Goal: Book appointment/travel/reservation

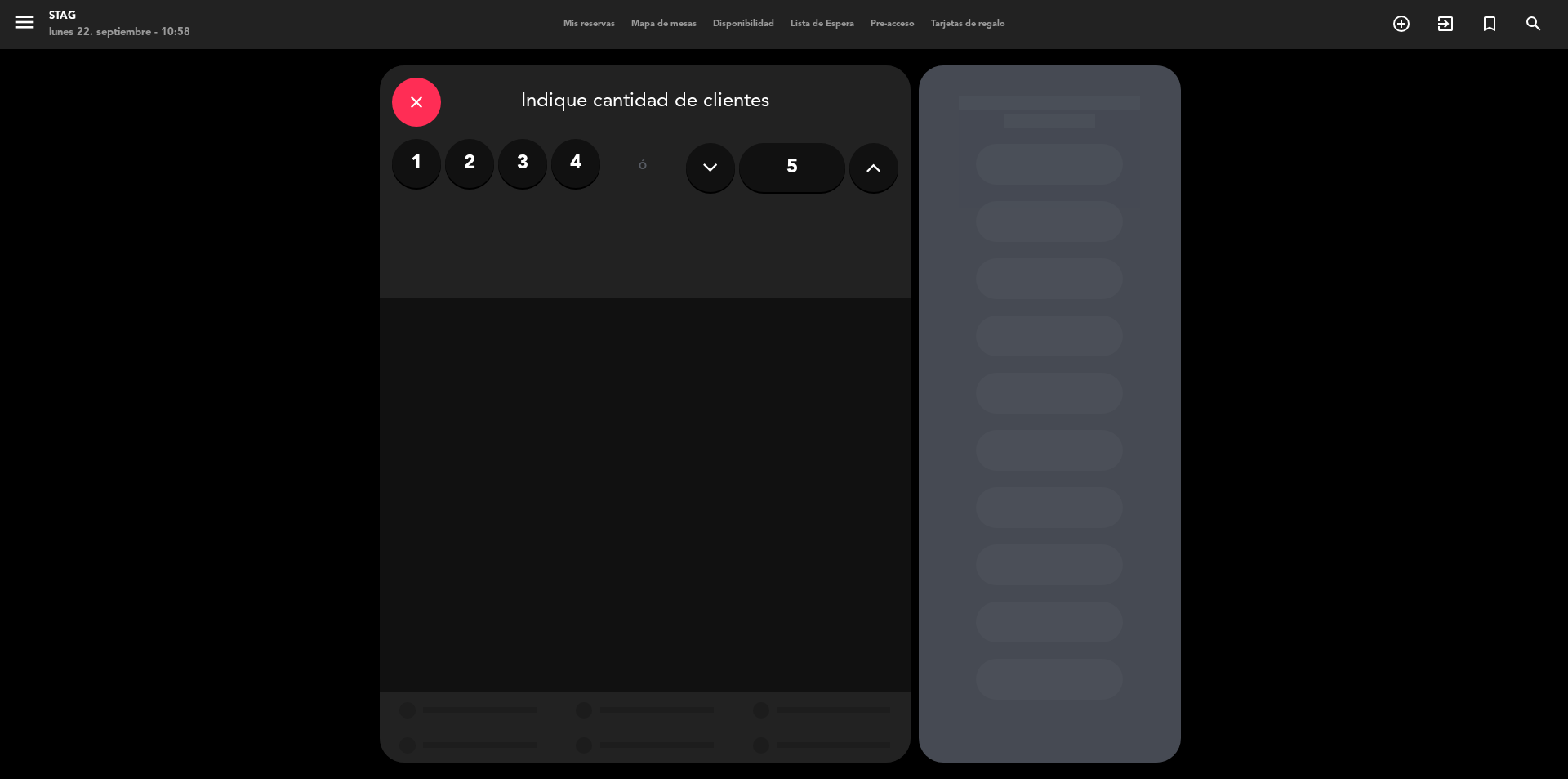
click at [819, 166] on input "5" at bounding box center [791, 167] width 107 height 49
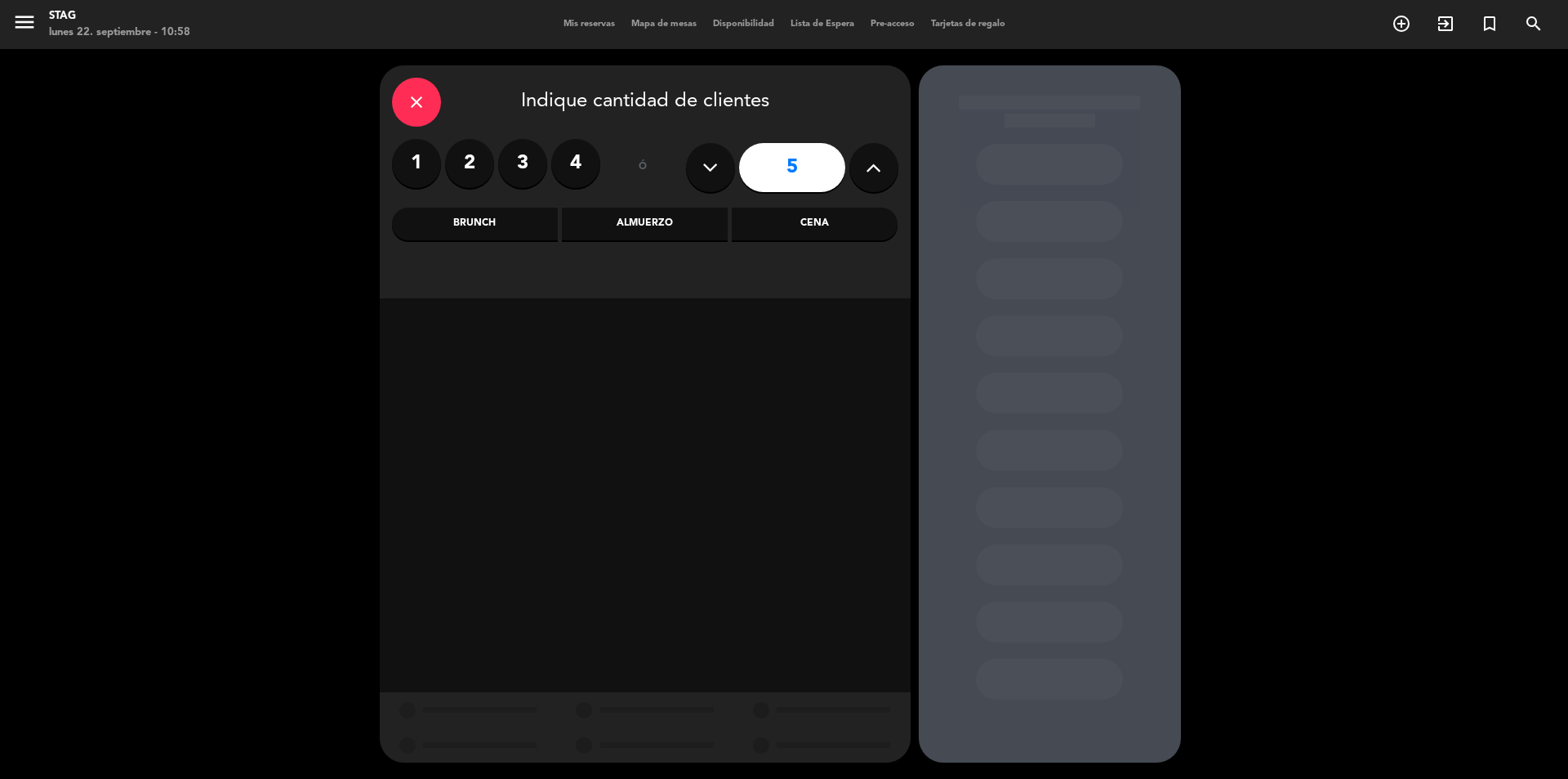
click at [784, 221] on div "Cena" at bounding box center [814, 223] width 165 height 33
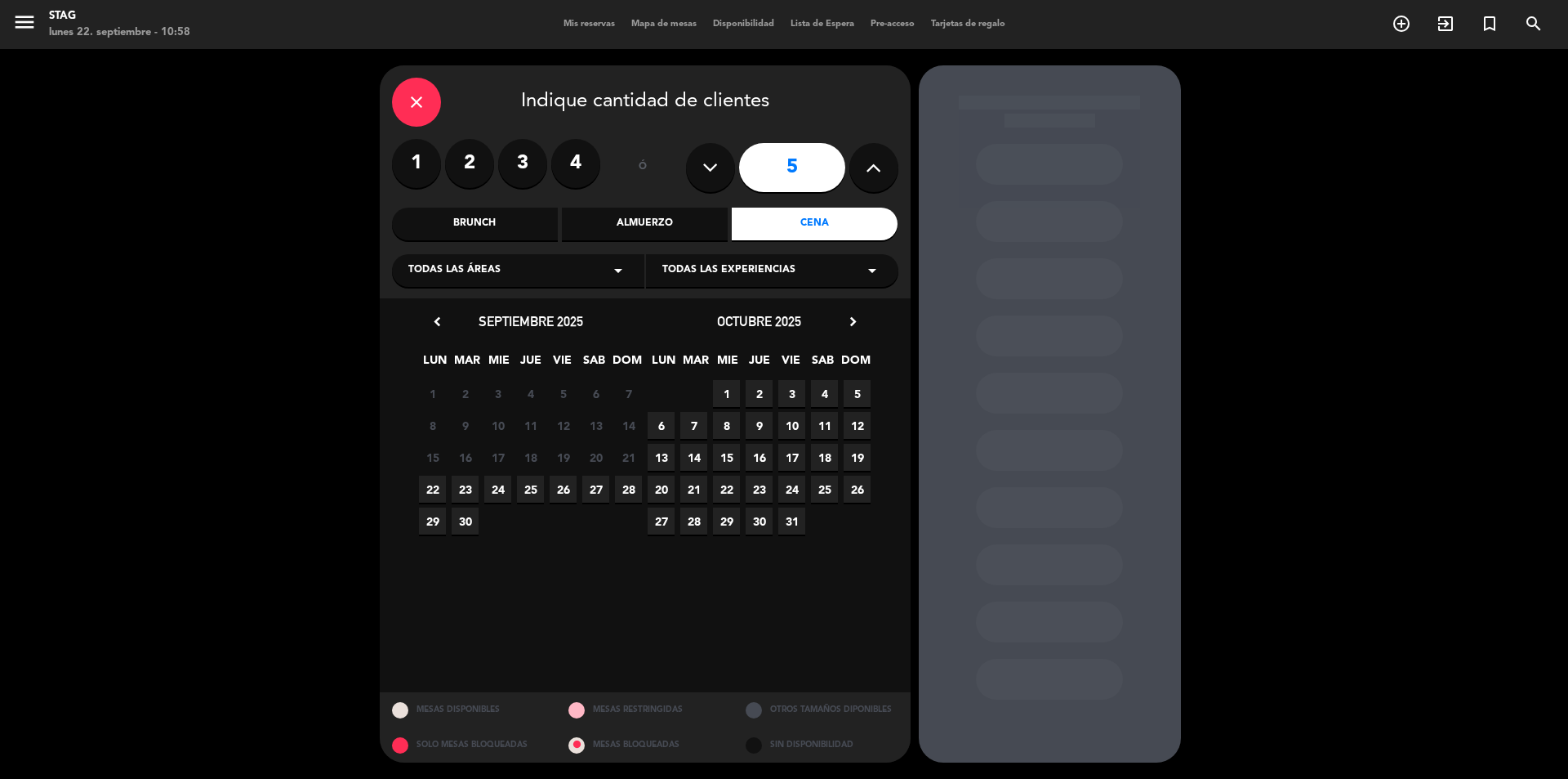
click at [466, 492] on span "23" at bounding box center [465, 488] width 27 height 27
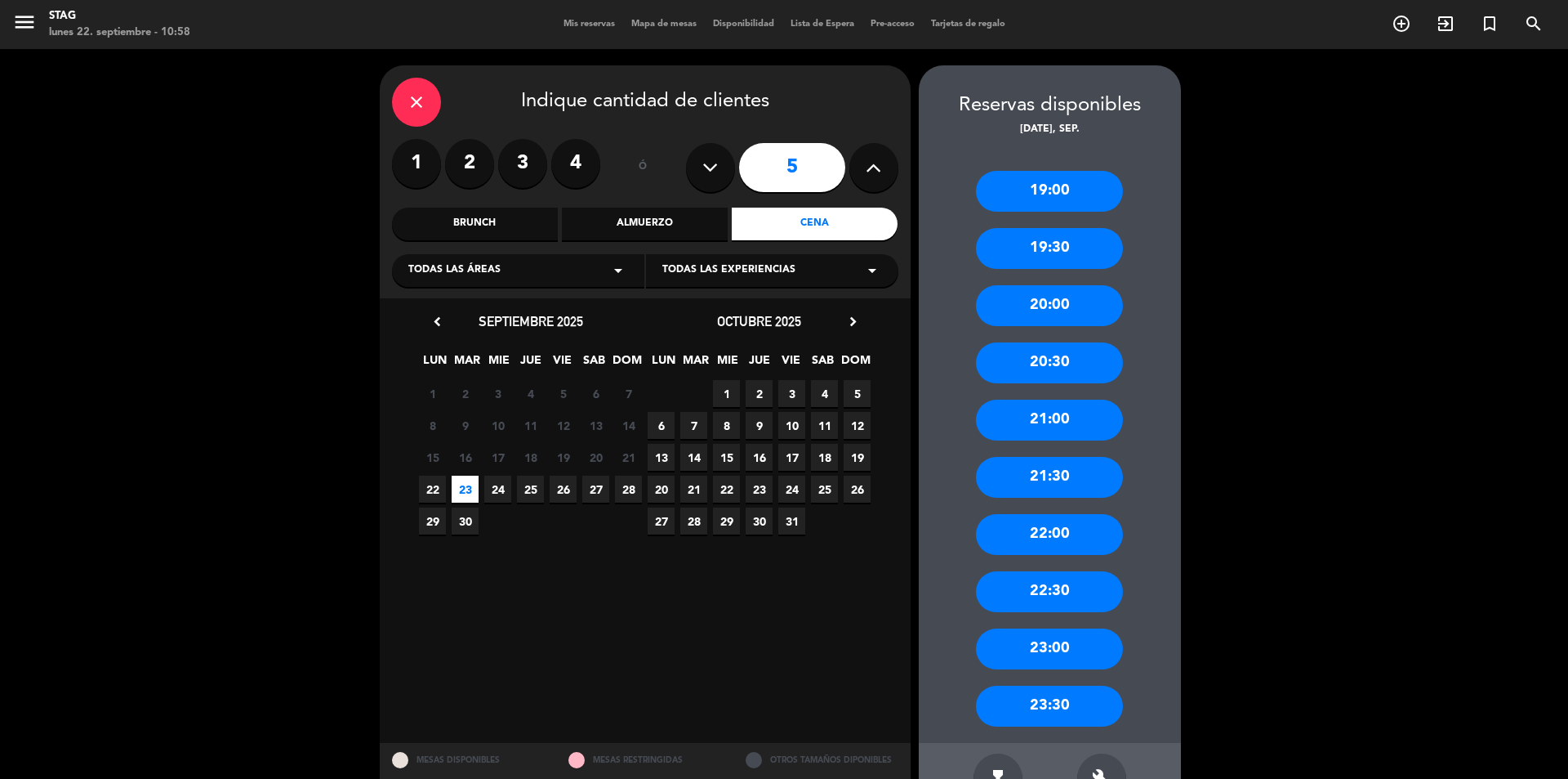
click at [1010, 354] on div "20:30" at bounding box center [1049, 363] width 147 height 41
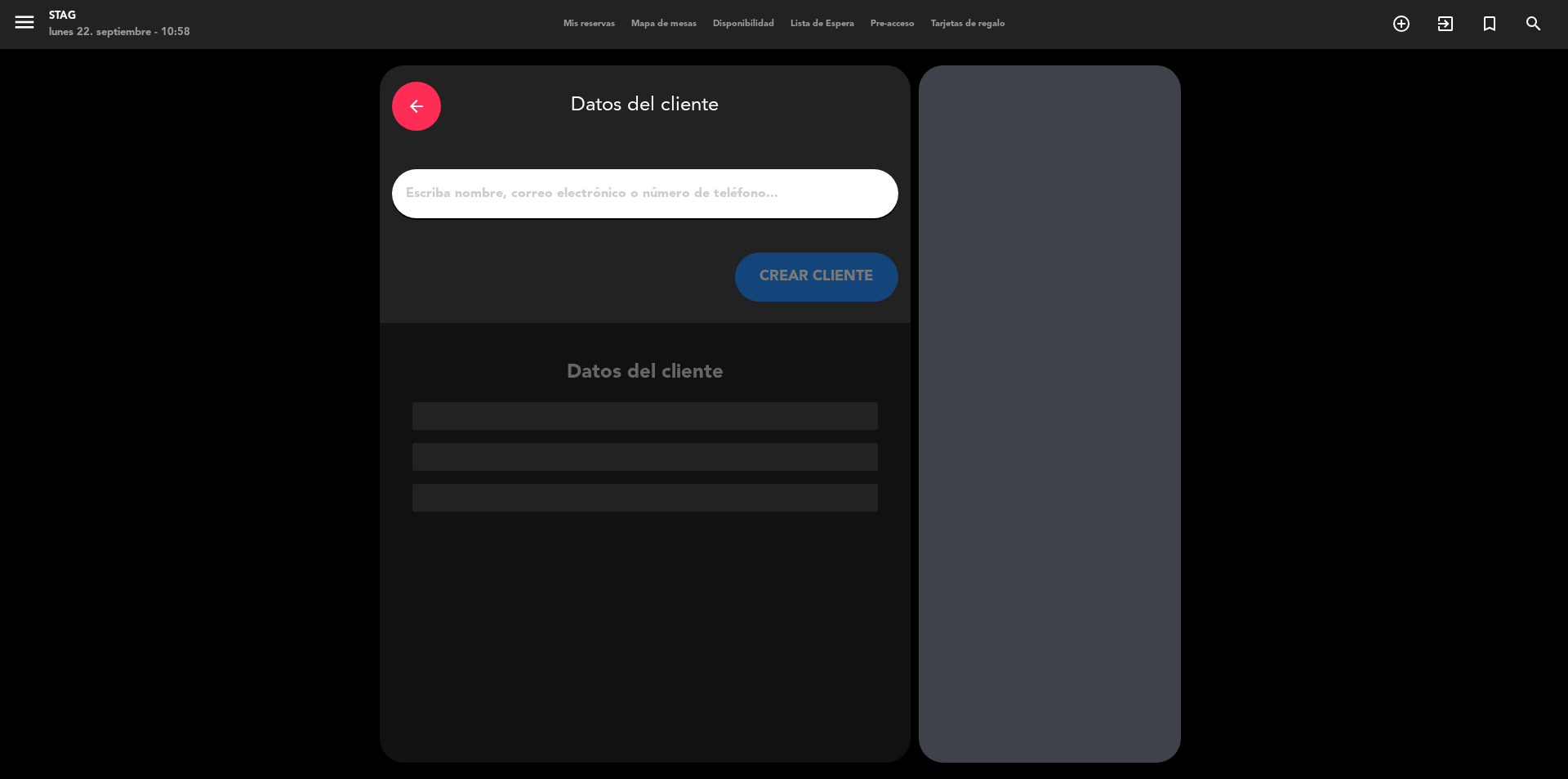
click at [629, 176] on div at bounding box center [645, 193] width 507 height 49
click at [621, 189] on input "1" at bounding box center [645, 193] width 482 height 23
click at [615, 195] on input "1" at bounding box center [645, 193] width 482 height 23
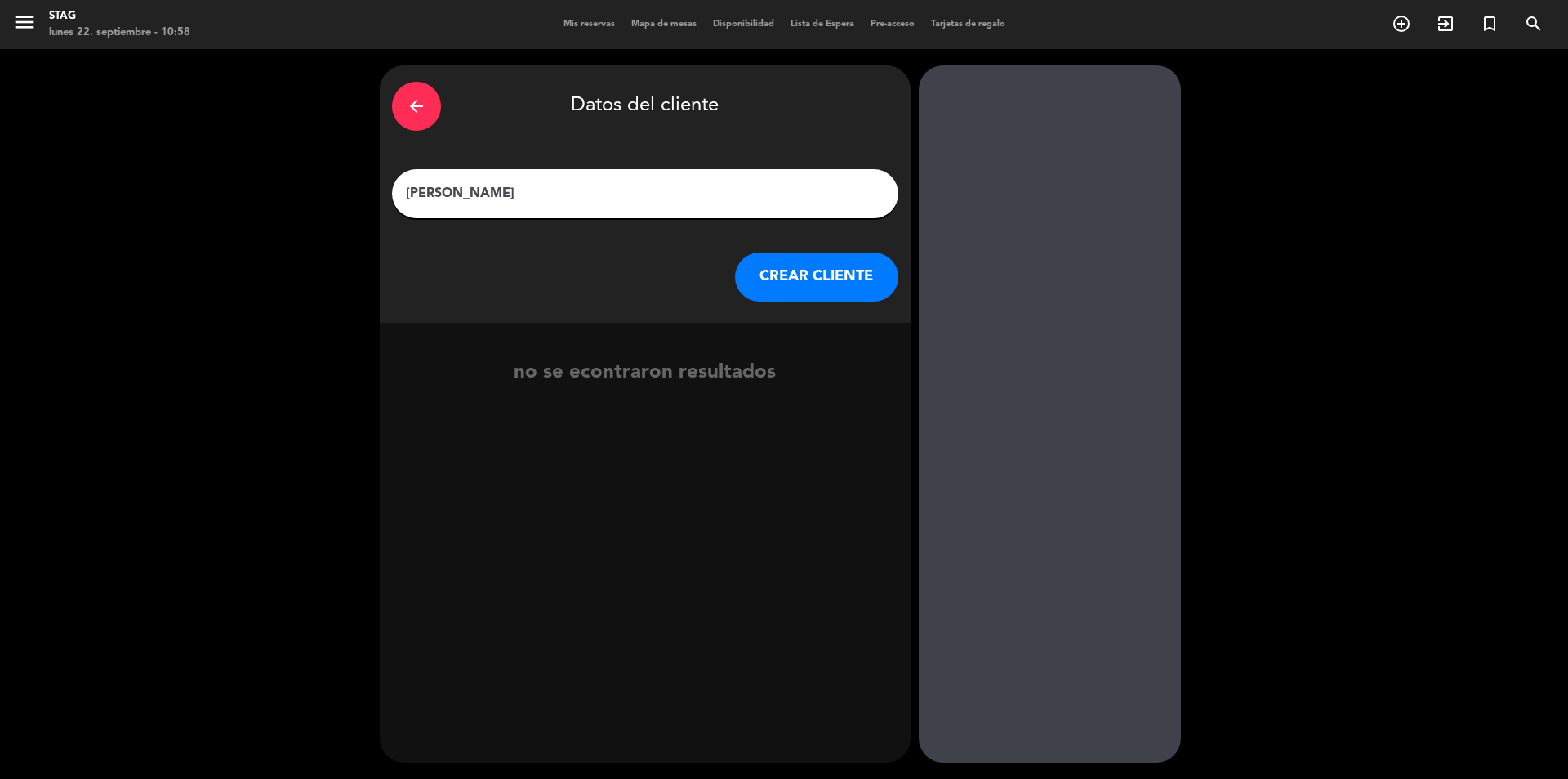
drag, startPoint x: 489, startPoint y: 197, endPoint x: 474, endPoint y: 188, distance: 17.5
click at [474, 189] on input "[PERSON_NAME]" at bounding box center [645, 193] width 482 height 23
click at [404, 194] on input "[PERSON_NAME]" at bounding box center [645, 193] width 482 height 23
click at [559, 195] on input "[PERSON_NAME]" at bounding box center [645, 193] width 482 height 23
type input "De [PERSON_NAME]"
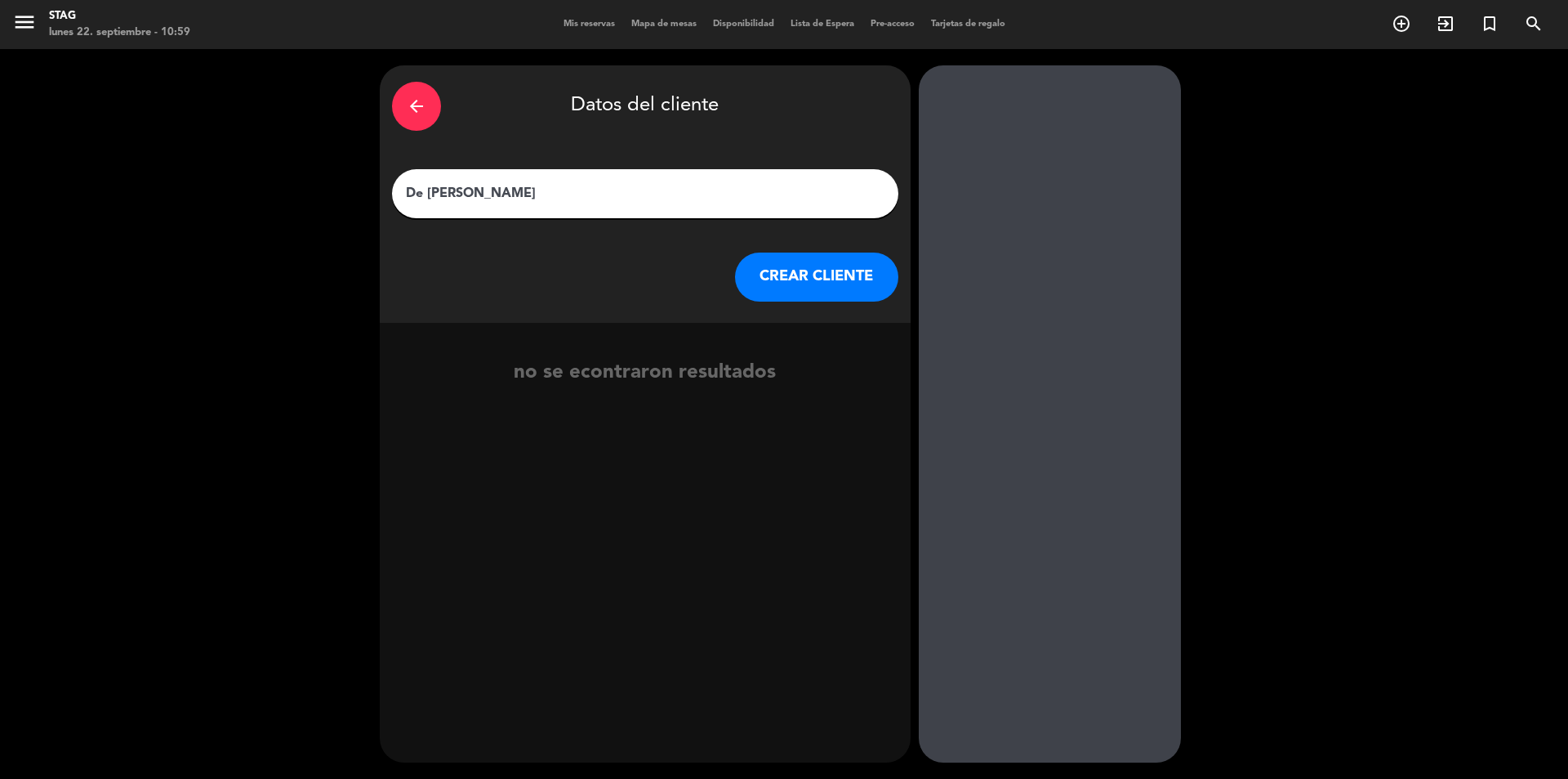
click at [828, 279] on button "CREAR CLIENTE" at bounding box center [816, 276] width 163 height 49
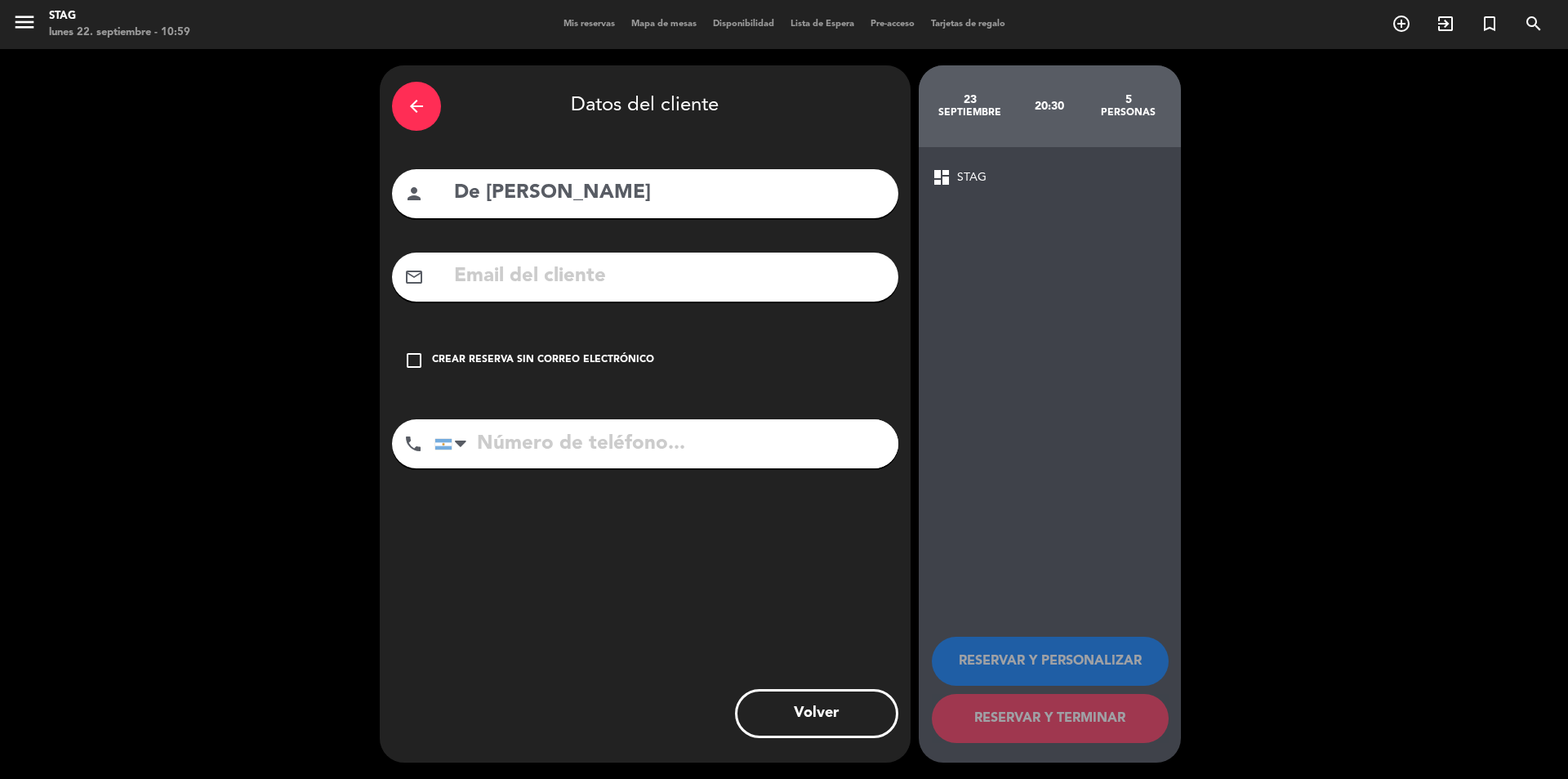
click at [607, 277] on input "text" at bounding box center [669, 277] width 434 height 34
click at [422, 353] on icon "check_box_outline_blank" at bounding box center [414, 361] width 20 height 20
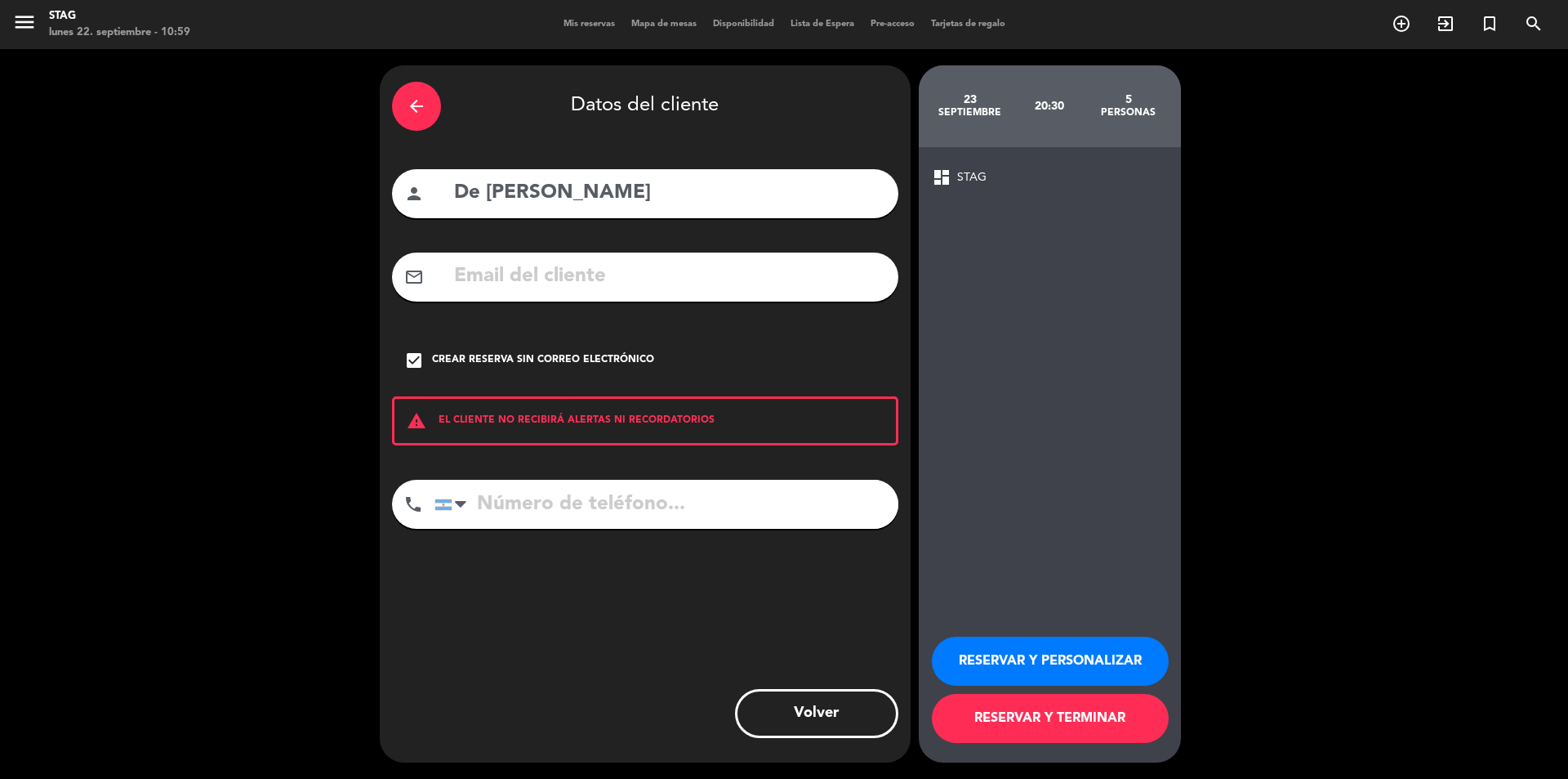
click at [587, 502] on input "tel" at bounding box center [666, 503] width 464 height 49
click at [1017, 667] on button "RESERVAR Y PERSONALIZAR" at bounding box center [1050, 660] width 237 height 49
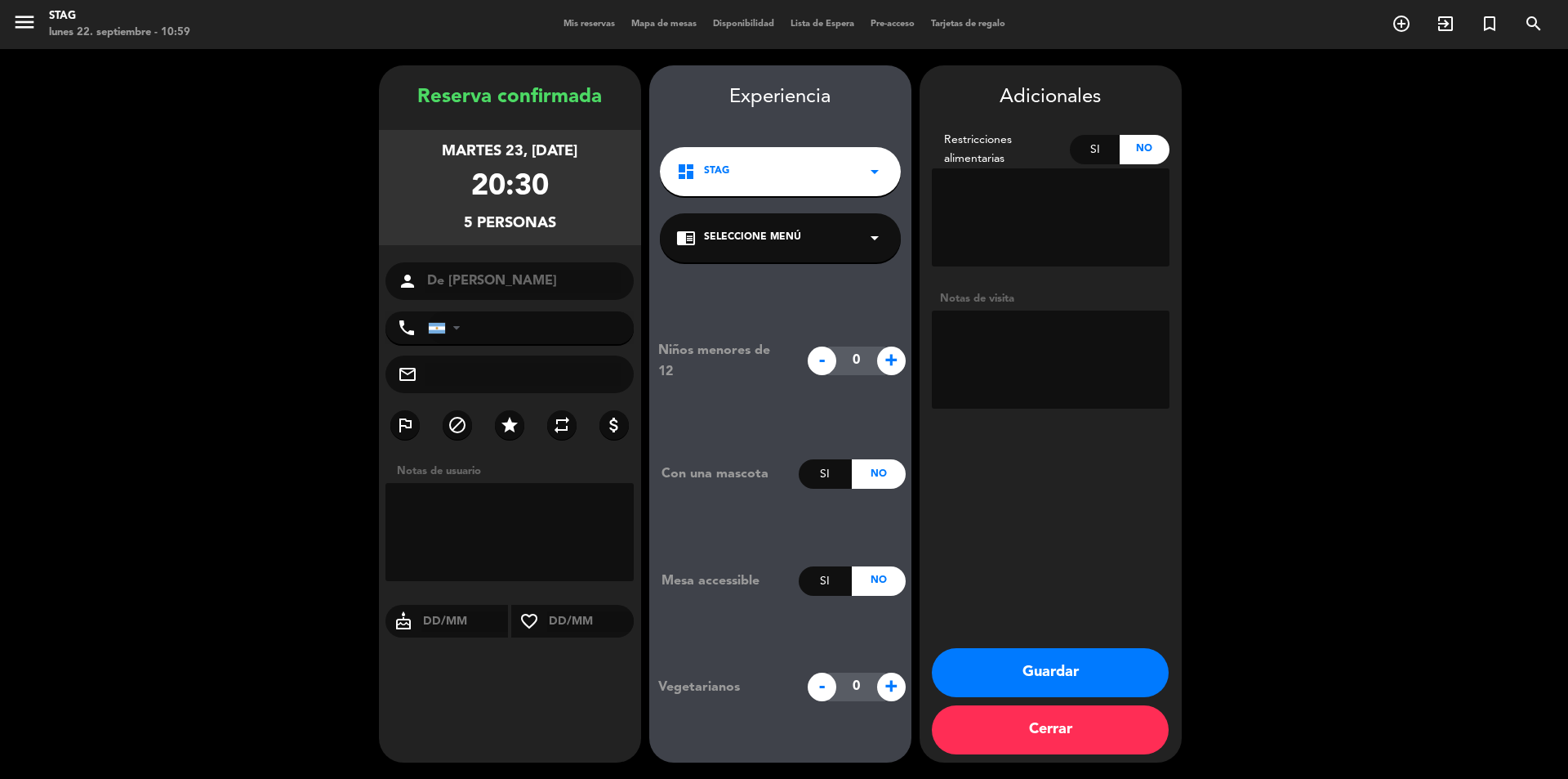
click at [1020, 343] on textarea at bounding box center [1050, 360] width 238 height 98
click at [521, 511] on textarea at bounding box center [510, 532] width 249 height 98
type textarea "p"
type textarea "Pedido de [PERSON_NAME] NO PAGA NADA"
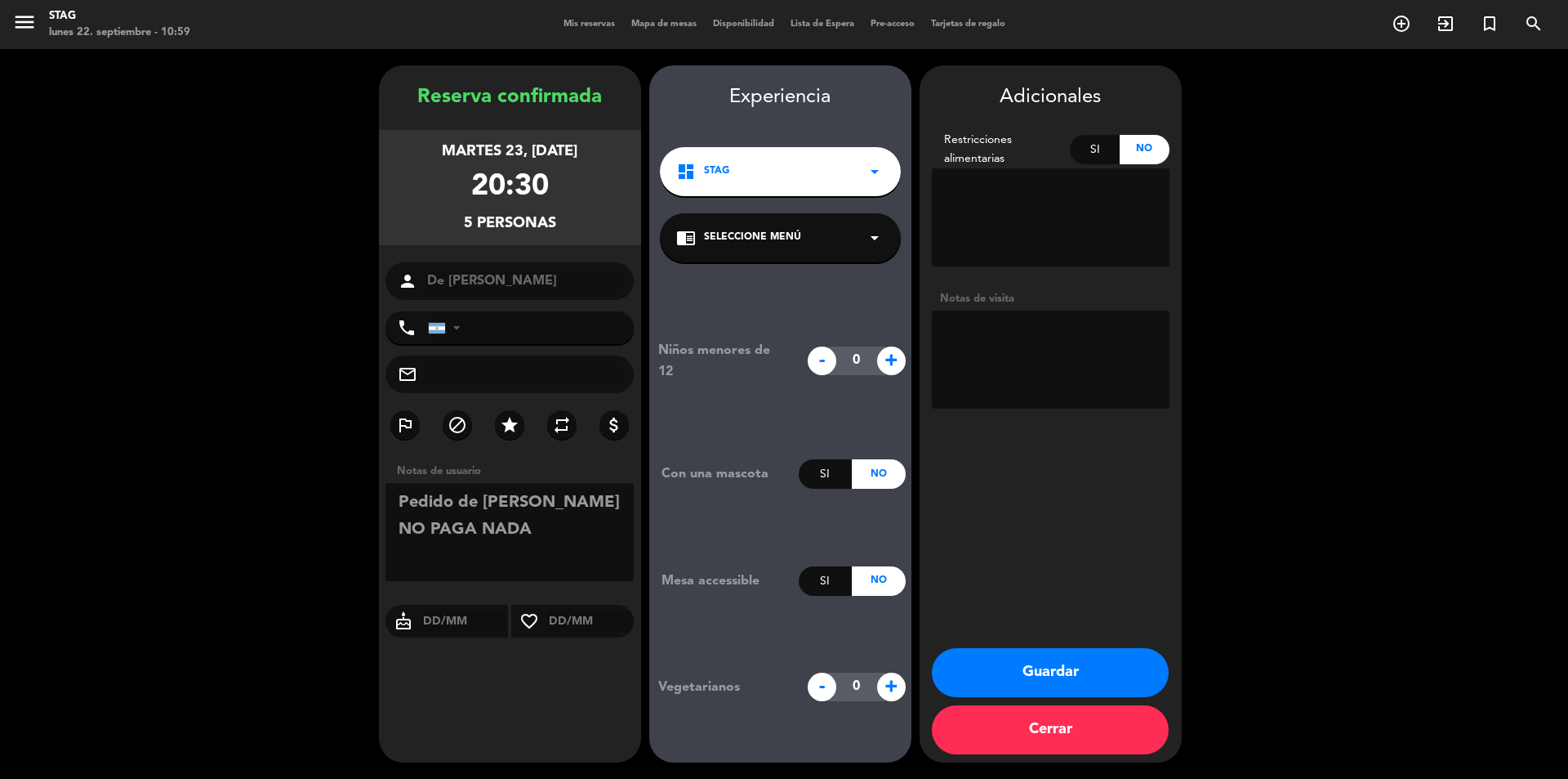
click at [1043, 673] on button "Guardar" at bounding box center [1050, 671] width 237 height 49
